Goal: Task Accomplishment & Management: Manage account settings

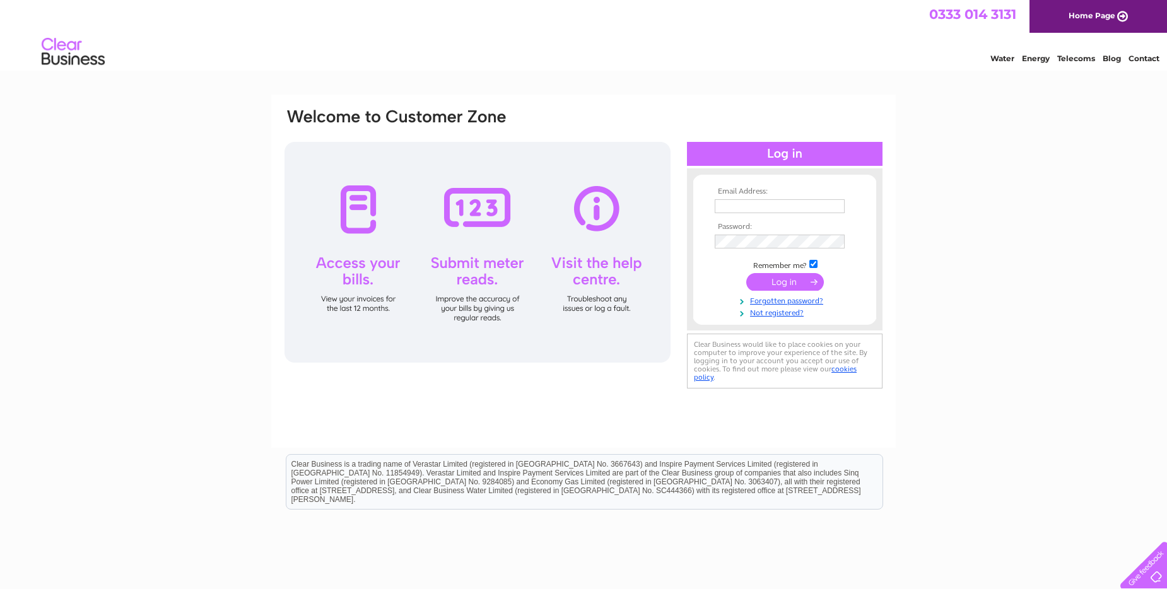
type input "colintonmains@live.co.uk"
click at [798, 281] on input "submit" at bounding box center [786, 282] width 78 height 18
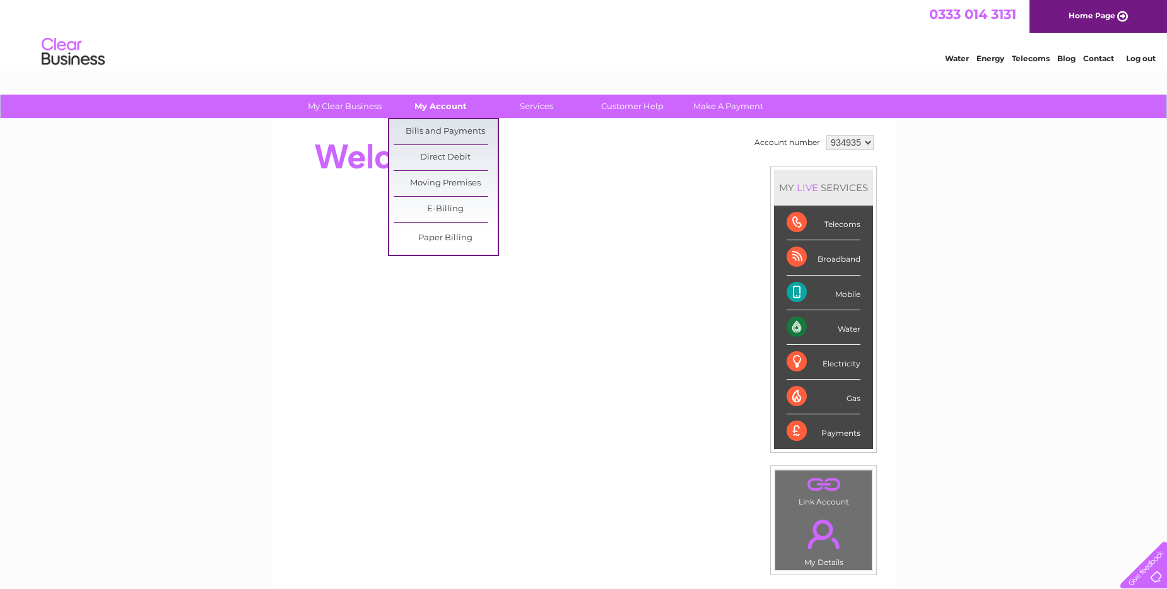
click at [459, 102] on link "My Account" at bounding box center [441, 106] width 104 height 23
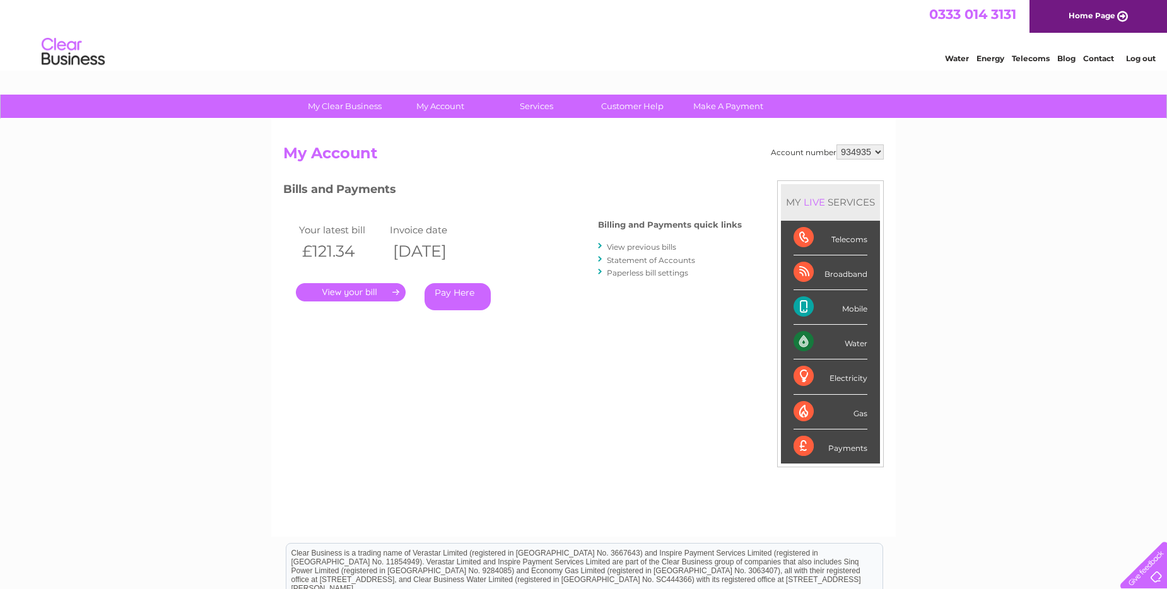
click at [662, 248] on link "View previous bills" at bounding box center [641, 246] width 69 height 9
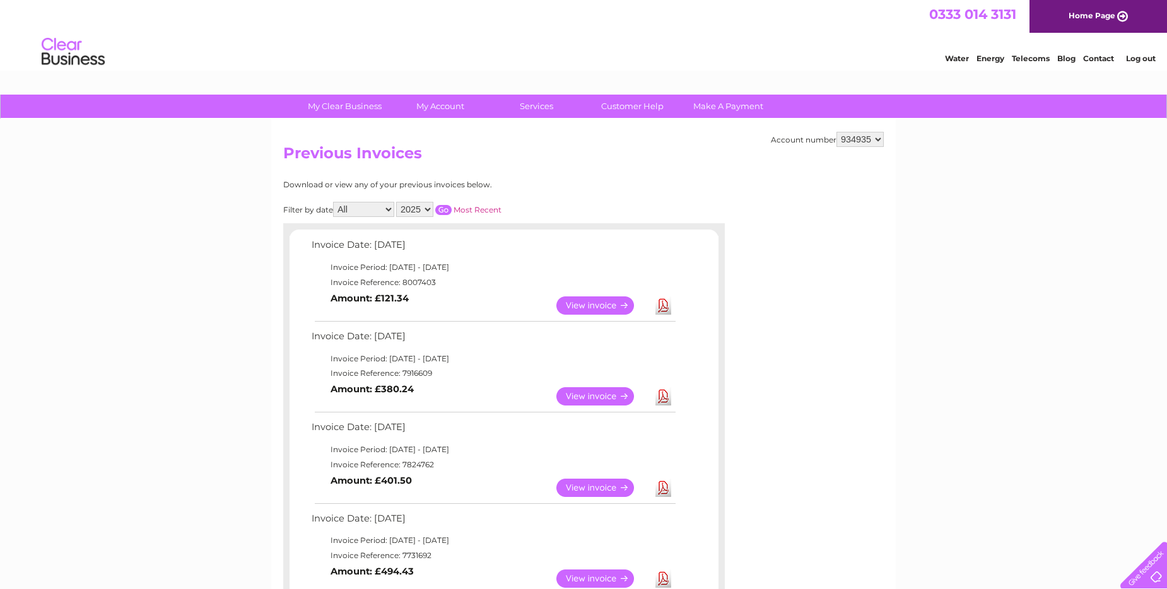
click at [584, 399] on link "View" at bounding box center [603, 396] width 93 height 18
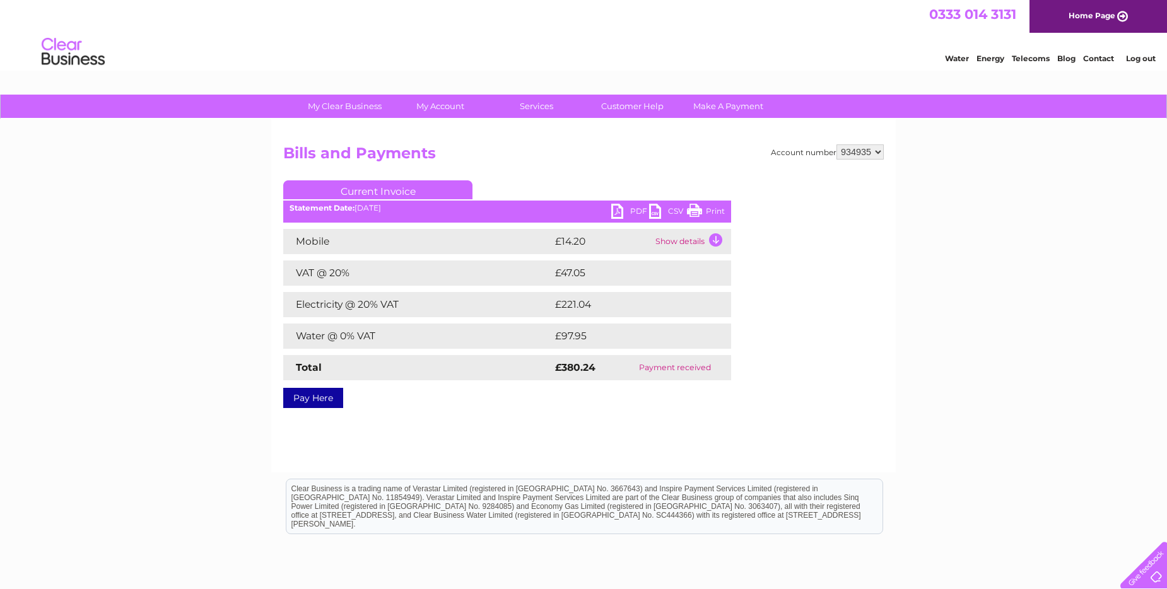
drag, startPoint x: 716, startPoint y: 214, endPoint x: 95, endPoint y: 81, distance: 635.6
click at [716, 214] on link "Print" at bounding box center [706, 213] width 38 height 18
click at [624, 214] on link "PDF" at bounding box center [631, 213] width 38 height 18
